Goal: Task Accomplishment & Management: Use online tool/utility

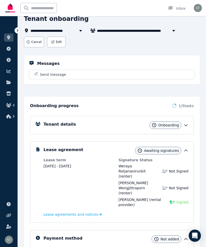
scroll to position [34, 0]
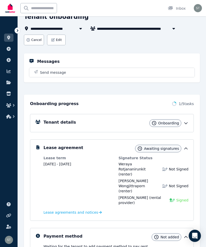
click at [7, 39] on icon at bounding box center [8, 38] width 5 height 4
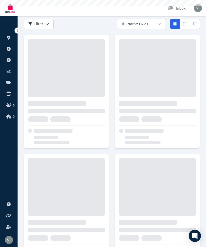
scroll to position [0, 0]
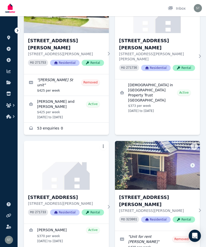
click at [145, 156] on img at bounding box center [157, 165] width 85 height 49
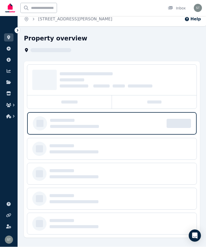
scroll to position [4, 0]
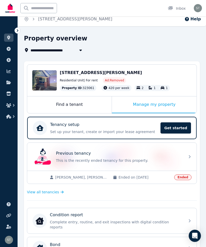
click at [69, 125] on p "Tenancy setup" at bounding box center [64, 125] width 29 height 6
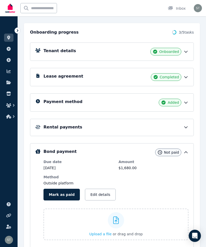
scroll to position [106, 0]
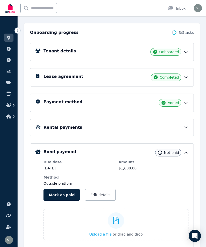
click at [50, 128] on h5 "Rental payments" at bounding box center [63, 127] width 39 height 6
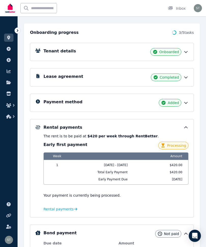
click at [8, 39] on icon at bounding box center [8, 38] width 5 height 4
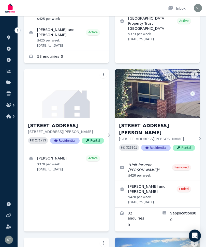
scroll to position [278, 0]
click at [141, 95] on img at bounding box center [157, 93] width 85 height 49
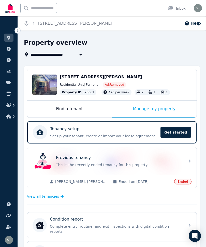
click at [64, 224] on div "Condition report Complete entry, routine, and exit inspections with digital con…" at bounding box center [116, 225] width 132 height 18
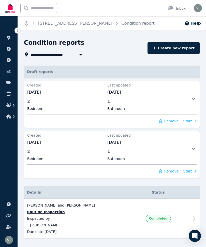
click at [183, 102] on span "1" at bounding box center [145, 101] width 77 height 6
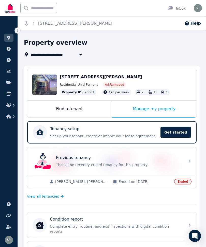
click at [75, 226] on p "Complete entry, routine, and exit inspections with digital condition reports" at bounding box center [116, 229] width 132 height 10
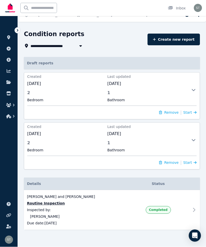
scroll to position [10, 0]
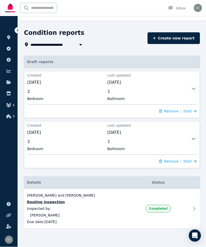
click at [117, 130] on span "[DATE]" at bounding box center [145, 133] width 77 height 6
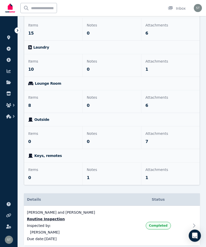
scroll to position [354, 0]
click at [195, 226] on icon at bounding box center [194, 226] width 6 height 6
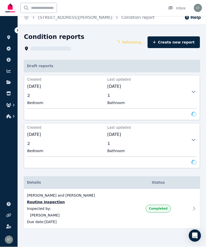
scroll to position [6, 0]
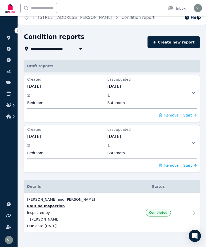
click at [188, 144] on div at bounding box center [194, 149] width 12 height 16
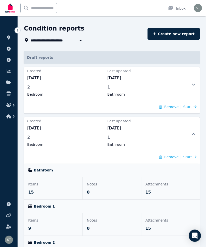
scroll to position [0, 0]
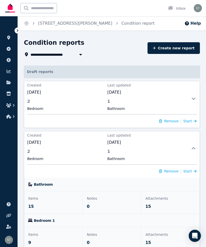
click at [9, 40] on link at bounding box center [8, 38] width 9 height 8
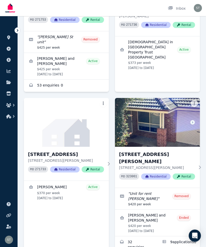
scroll to position [249, 0]
click at [139, 116] on img at bounding box center [157, 122] width 85 height 49
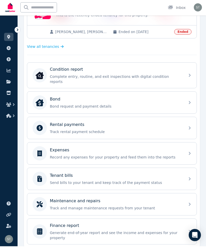
scroll to position [149, 0]
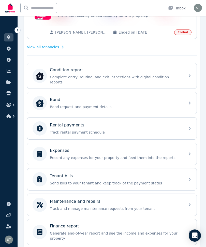
click at [95, 78] on p "Complete entry, routine, and exit inspections with digital condition reports" at bounding box center [116, 80] width 132 height 10
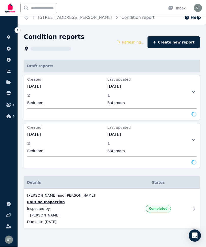
scroll to position [6, 0]
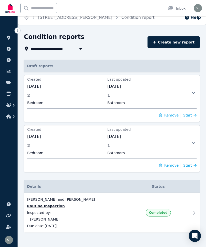
click at [191, 141] on icon at bounding box center [194, 143] width 6 height 4
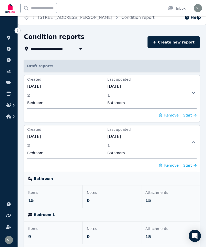
click at [50, 202] on p "15" at bounding box center [53, 201] width 50 height 6
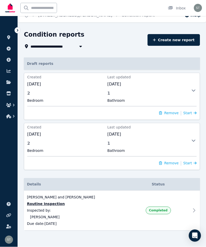
scroll to position [10, 0]
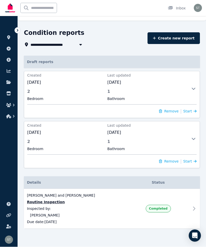
click at [191, 138] on icon at bounding box center [194, 139] width 6 height 4
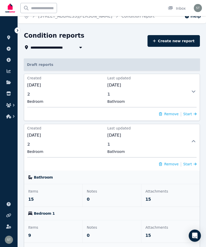
scroll to position [0, 0]
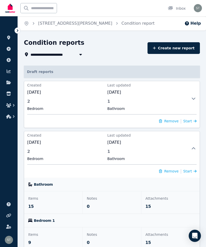
click at [195, 21] on button "Help" at bounding box center [192, 23] width 17 height 6
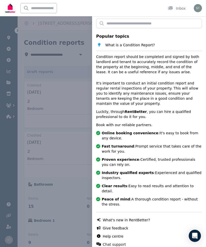
scroll to position [12, 0]
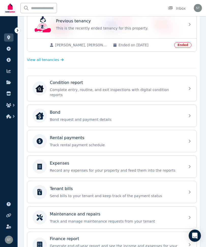
scroll to position [138, 0]
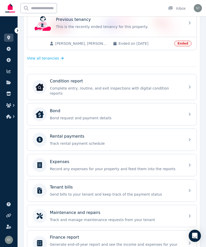
click at [75, 87] on p "Complete entry, routine, and exit inspections with digital condition reports" at bounding box center [116, 91] width 132 height 10
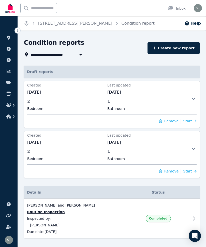
click at [7, 38] on icon at bounding box center [8, 38] width 5 height 4
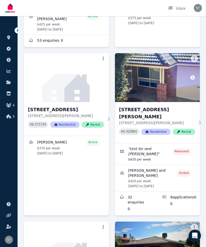
scroll to position [293, 0]
click at [149, 165] on link "View details for James Mcowan Morrow and Madison Jordon Wade Karauria" at bounding box center [157, 178] width 85 height 26
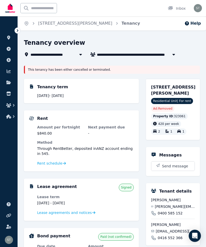
click at [6, 38] on icon at bounding box center [8, 38] width 5 height 4
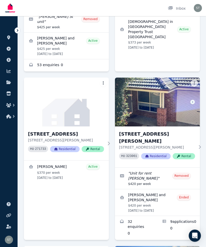
scroll to position [269, 0]
click at [148, 145] on p "[STREET_ADDRESS][PERSON_NAME]" at bounding box center [157, 147] width 76 height 5
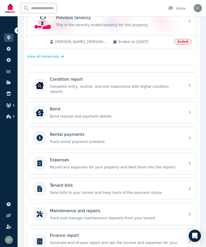
scroll to position [139, 0]
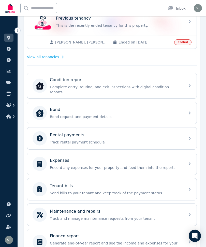
click at [186, 86] on div "Condition report Complete entry, routine, and exit inspections with digital con…" at bounding box center [111, 85] width 169 height 25
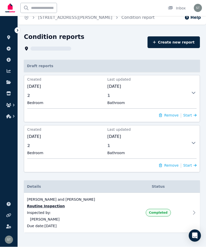
scroll to position [6, 0]
click at [179, 42] on link "Create new report" at bounding box center [174, 42] width 52 height 12
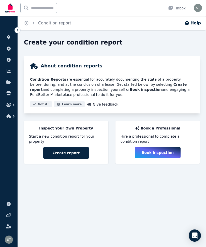
click at [66, 152] on button "Create report" at bounding box center [66, 153] width 46 height 12
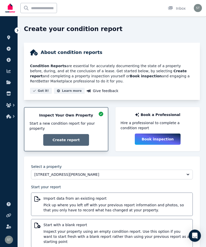
scroll to position [14, 0]
click at [74, 229] on span "Inspect your property using an empty condition report. Use this option if you w…" at bounding box center [117, 236] width 146 height 15
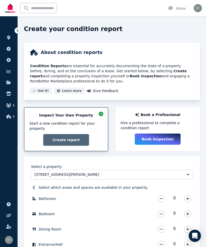
click at [8, 38] on icon at bounding box center [8, 38] width 3 height 4
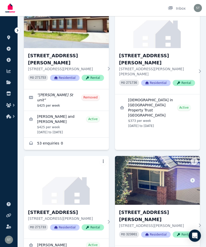
scroll to position [191, 0]
click at [140, 209] on h3 "[STREET_ADDRESS][PERSON_NAME]" at bounding box center [157, 216] width 76 height 14
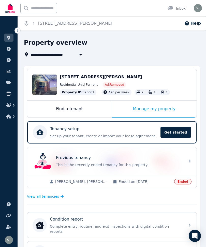
click at [69, 164] on p "This is the recently ended tenancy for this property." at bounding box center [119, 164] width 126 height 5
click at [182, 222] on div "Condition report" at bounding box center [116, 219] width 132 height 6
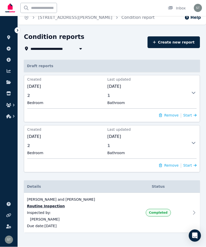
scroll to position [6, 0]
click at [153, 141] on div "Created [DATE] Last updated [DATE] 2 Bedroom 1 Bathroom Remove | Start" at bounding box center [105, 148] width 163 height 47
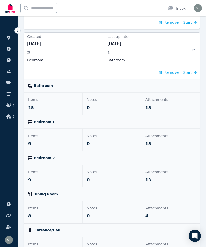
scroll to position [100, 0]
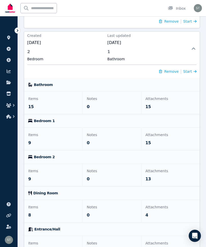
click at [194, 71] on icon at bounding box center [195, 72] width 3 height 4
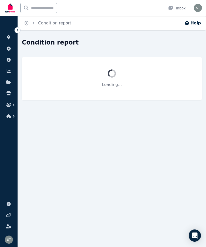
scroll to position [0, 0]
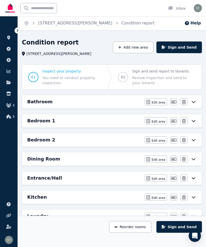
click at [38, 103] on h6 "Bathroom" at bounding box center [39, 101] width 25 height 7
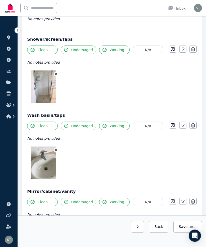
scroll to position [595, 0]
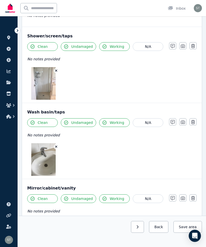
click at [183, 233] on button "Save area" at bounding box center [188, 227] width 28 height 12
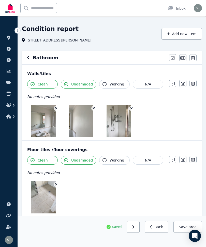
scroll to position [0, 0]
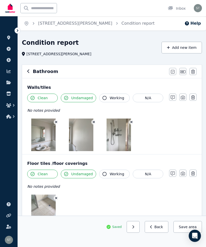
click at [28, 72] on icon "button" at bounding box center [28, 71] width 2 height 4
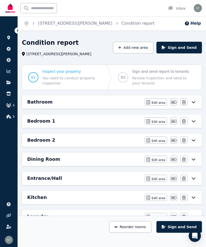
click at [163, 76] on span "Review inspection and send to your tenants" at bounding box center [163, 81] width 63 height 10
click at [173, 228] on button "Sign and Send" at bounding box center [179, 227] width 46 height 12
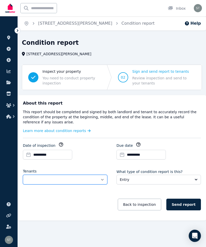
click at [66, 179] on select "**********" at bounding box center [65, 180] width 84 height 10
select select "**********"
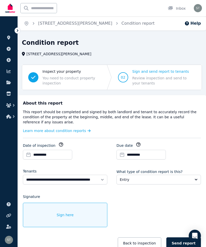
click at [195, 182] on button "Entry" at bounding box center [159, 180] width 84 height 10
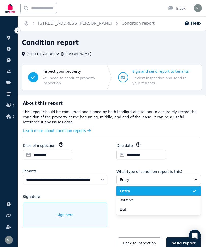
click at [160, 207] on span "Exit" at bounding box center [156, 209] width 72 height 5
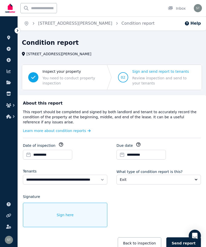
click at [49, 215] on div "Sign here" at bounding box center [65, 215] width 84 height 24
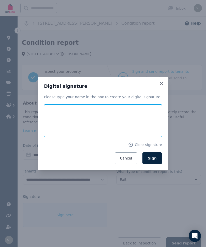
click at [67, 122] on input "text" at bounding box center [103, 121] width 118 height 33
type input "**********"
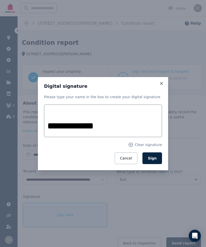
click at [155, 156] on span "Sign" at bounding box center [152, 158] width 9 height 4
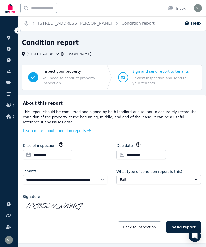
click at [178, 224] on button "Send report" at bounding box center [183, 227] width 35 height 12
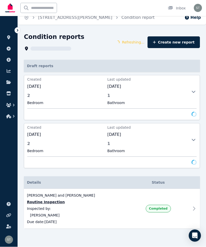
scroll to position [6, 0]
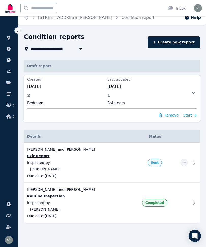
click at [181, 41] on link "Create new report" at bounding box center [174, 42] width 52 height 12
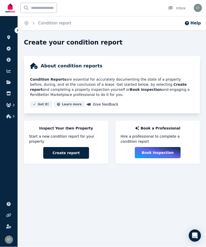
click at [64, 152] on button "Create report" at bounding box center [66, 153] width 46 height 12
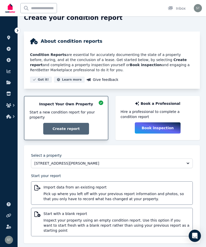
scroll to position [31, 0]
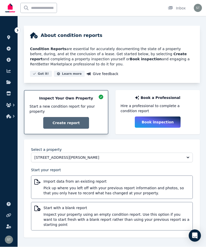
click at [65, 183] on span "Import data from an existing report" at bounding box center [117, 181] width 146 height 5
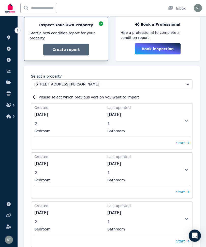
scroll to position [104, 0]
click at [178, 191] on span "Start" at bounding box center [180, 192] width 9 height 4
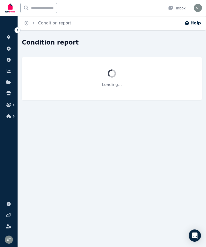
scroll to position [0, 0]
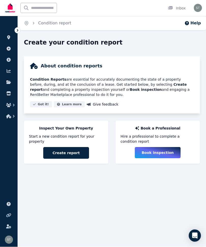
click at [62, 152] on button "Create report" at bounding box center [66, 153] width 46 height 12
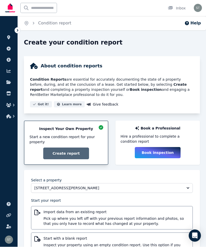
scroll to position [31, 0]
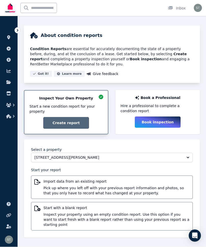
click at [80, 215] on span "Inspect your property using an empty condition report. Use this option if you w…" at bounding box center [117, 219] width 146 height 15
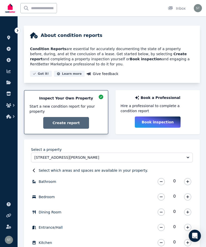
click at [186, 180] on icon "button" at bounding box center [187, 182] width 3 height 4
click at [186, 195] on button "button" at bounding box center [187, 196] width 7 height 7
click at [184, 211] on button "button" at bounding box center [187, 212] width 7 height 7
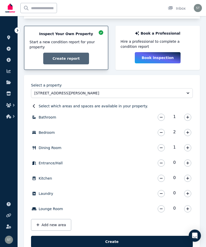
click at [189, 162] on icon "button" at bounding box center [187, 164] width 3 height 4
click at [189, 176] on button "button" at bounding box center [187, 178] width 7 height 7
click at [189, 192] on icon "button" at bounding box center [187, 194] width 3 height 4
click at [185, 208] on button "button" at bounding box center [187, 209] width 7 height 7
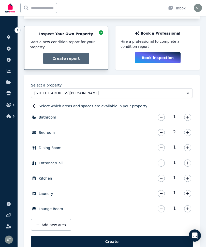
click at [51, 225] on button "Add new area" at bounding box center [51, 225] width 40 height 12
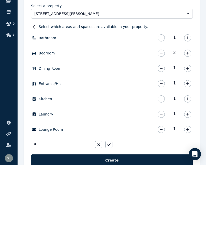
scroll to position [110, 0]
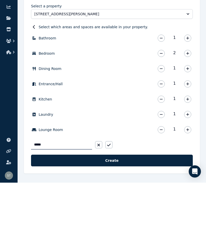
type input "****"
click at [115, 219] on button "Create" at bounding box center [112, 225] width 162 height 12
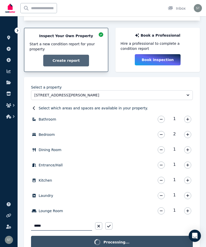
scroll to position [88, 0]
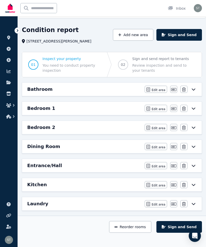
scroll to position [13, 0]
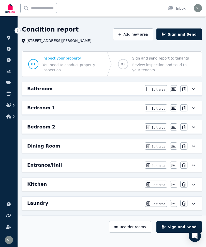
click at [192, 89] on icon at bounding box center [194, 89] width 6 height 4
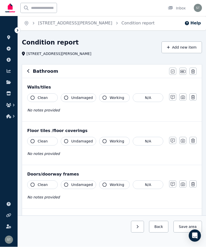
click at [32, 98] on icon "button" at bounding box center [33, 98] width 4 height 4
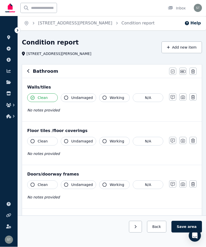
scroll to position [0, 0]
click at [67, 97] on icon "button" at bounding box center [66, 98] width 4 height 4
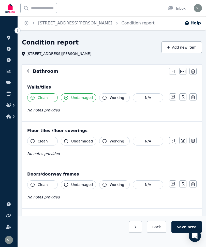
click at [110, 97] on span "Working" at bounding box center [117, 97] width 15 height 5
click at [186, 97] on button "button" at bounding box center [182, 96] width 7 height 7
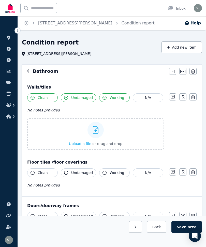
click at [82, 136] on div "Upload a file or drag and drop" at bounding box center [95, 134] width 53 height 31
click at [0, 0] on input "Upload a file or drag and drop" at bounding box center [0, 0] width 0 height 0
click at [84, 134] on div "Upload a file or drag and drop" at bounding box center [95, 134] width 53 height 31
click at [0, 0] on input "Upload a file or drag and drop" at bounding box center [0, 0] width 0 height 0
click at [94, 130] on icon at bounding box center [96, 130] width 6 height 8
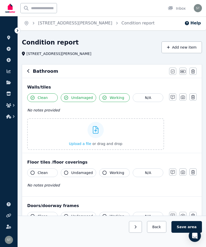
click at [0, 0] on input "Upload a file or drag and drop" at bounding box center [0, 0] width 0 height 0
